Goal: Download file/media

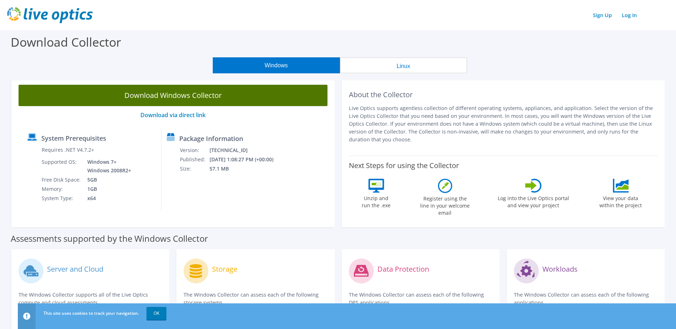
click at [189, 100] on link "Download Windows Collector" at bounding box center [173, 95] width 309 height 21
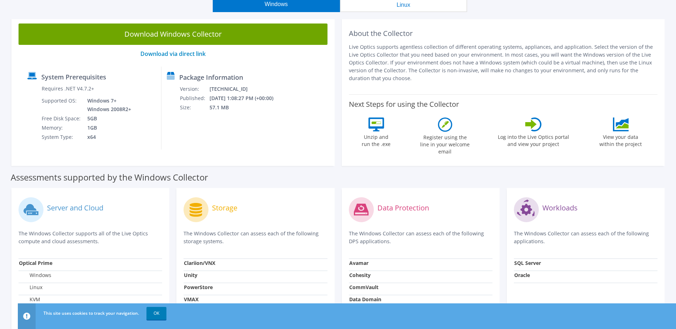
scroll to position [143, 0]
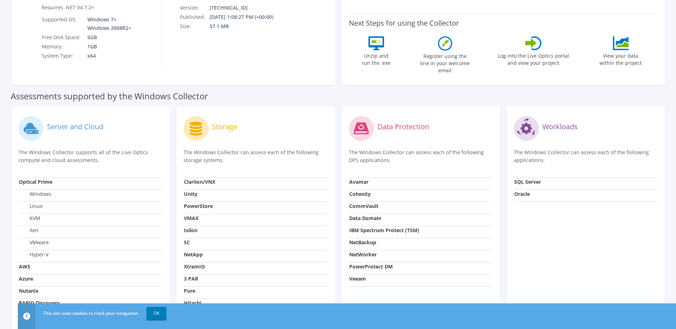
drag, startPoint x: 85, startPoint y: 110, endPoint x: 108, endPoint y: 100, distance: 25.7
click at [85, 114] on div "Server and Cloud" at bounding box center [91, 129] width 144 height 30
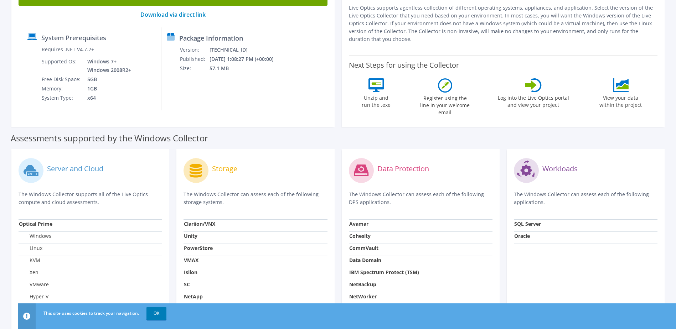
scroll to position [0, 0]
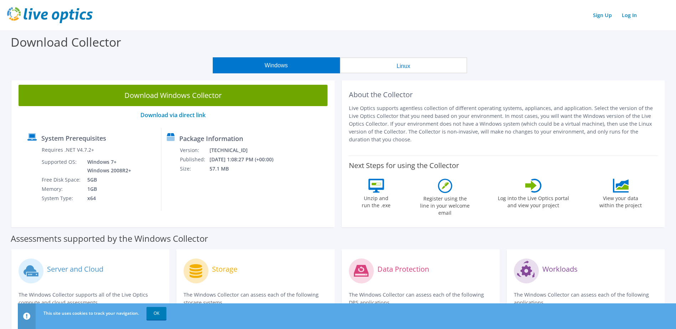
click at [373, 65] on button "Linux" at bounding box center [403, 65] width 127 height 16
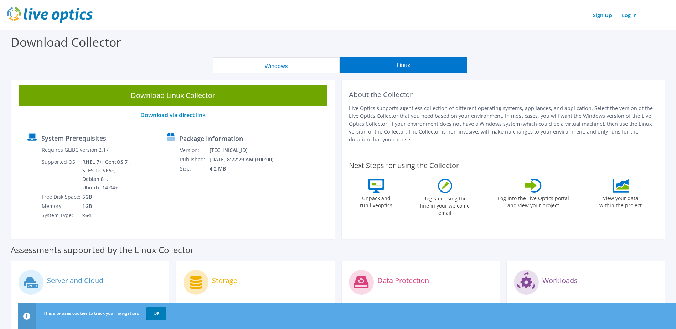
click at [262, 62] on button "Windows" at bounding box center [276, 65] width 127 height 16
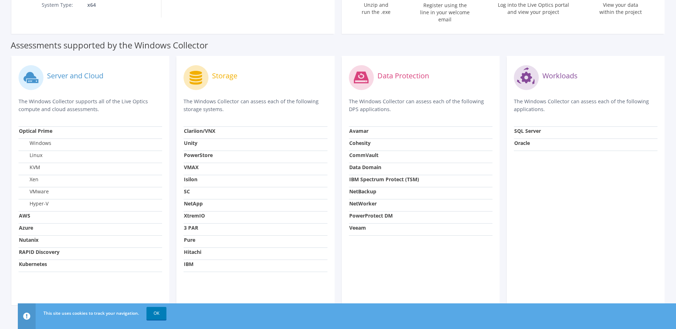
scroll to position [200, 0]
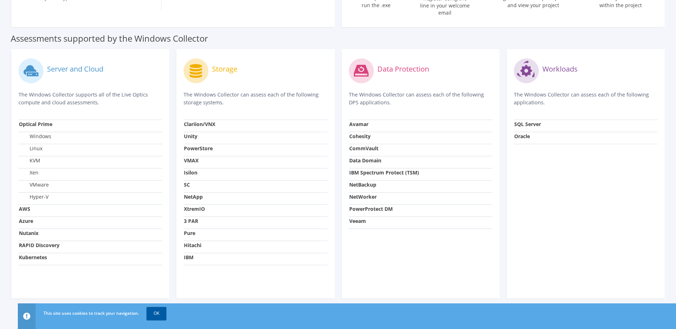
click at [156, 316] on link "OK" at bounding box center [156, 313] width 20 height 13
